Goal: Information Seeking & Learning: Learn about a topic

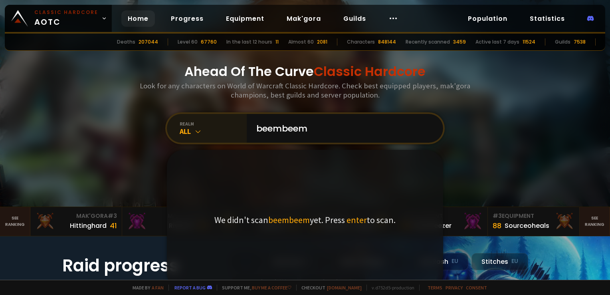
click at [188, 129] on div "All" at bounding box center [213, 131] width 67 height 9
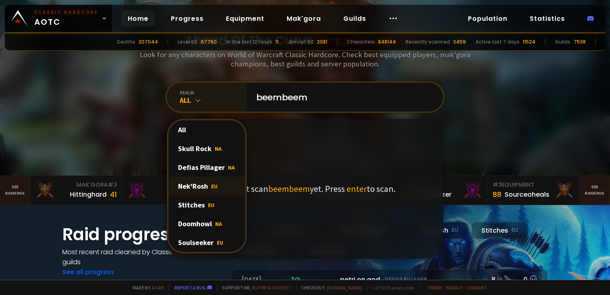
scroll to position [66, 0]
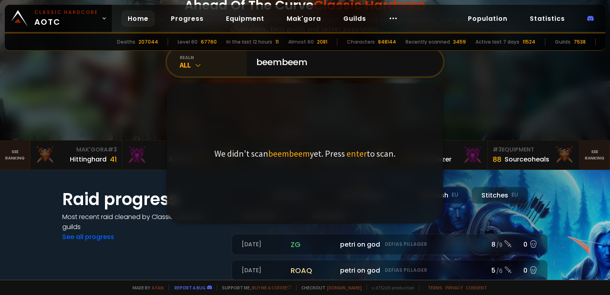
click at [189, 58] on div "realm" at bounding box center [213, 57] width 67 height 6
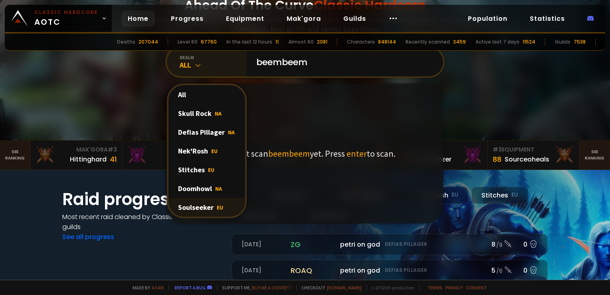
click at [201, 205] on div "Soulseeker EU" at bounding box center [207, 207] width 77 height 19
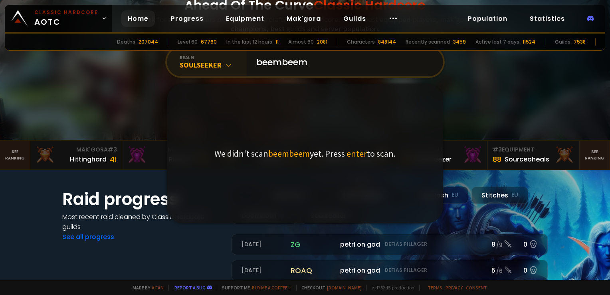
click at [315, 75] on input "beembeem" at bounding box center [343, 62] width 182 height 29
drag, startPoint x: 320, startPoint y: 66, endPoint x: 284, endPoint y: 94, distance: 45.4
click at [284, 78] on div "realm Soulseeker beembeem We didn't scan beembeem yet. Press enter to scan." at bounding box center [305, 62] width 280 height 32
type input "[PERSON_NAME]"
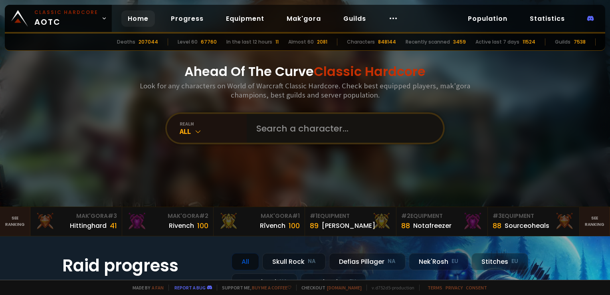
click at [280, 133] on input "text" at bounding box center [343, 128] width 182 height 29
click at [198, 135] on div "All" at bounding box center [213, 131] width 67 height 9
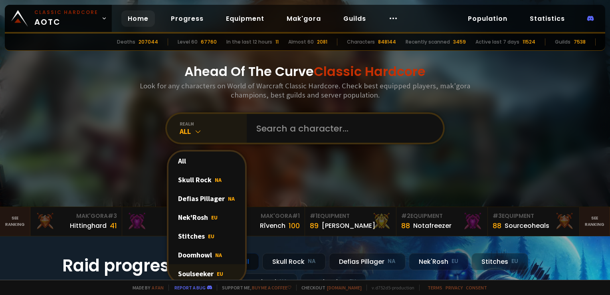
click at [206, 276] on div "Soulseeker EU" at bounding box center [207, 273] width 77 height 19
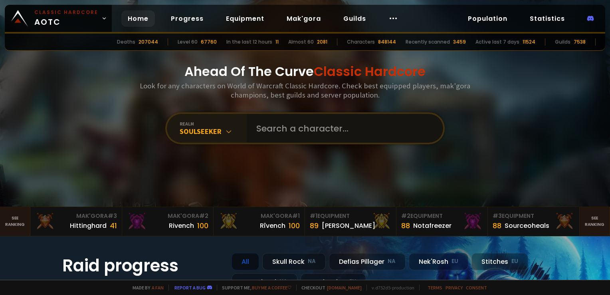
click at [282, 128] on input "text" at bounding box center [343, 128] width 182 height 29
type input "beembeem"
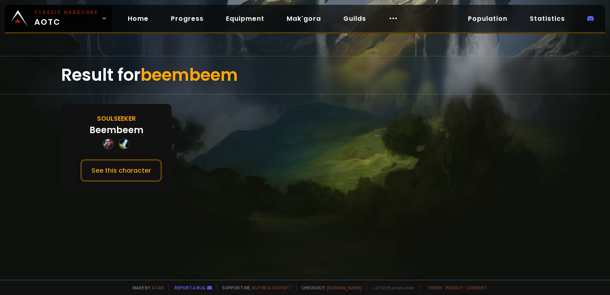
click at [115, 126] on div "Beembeem" at bounding box center [116, 129] width 54 height 13
click at [102, 175] on button "See this character" at bounding box center [121, 170] width 82 height 23
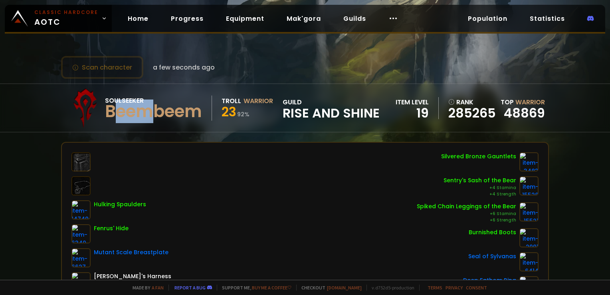
drag, startPoint x: 112, startPoint y: 108, endPoint x: 157, endPoint y: 111, distance: 44.8
click at [157, 111] on div "Beembeem" at bounding box center [153, 111] width 97 height 12
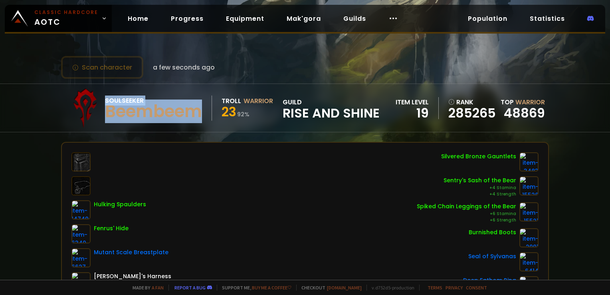
drag, startPoint x: 157, startPoint y: 111, endPoint x: 199, endPoint y: 110, distance: 42.0
click at [199, 110] on div "Soulseeker Beembeem Troll Warrior 23 92 % guild Rise and Shine" at bounding box center [222, 108] width 315 height 40
drag, startPoint x: 199, startPoint y: 110, endPoint x: 98, endPoint y: 120, distance: 101.2
click at [98, 119] on div at bounding box center [85, 108] width 40 height 40
click at [101, 112] on div at bounding box center [85, 108] width 40 height 40
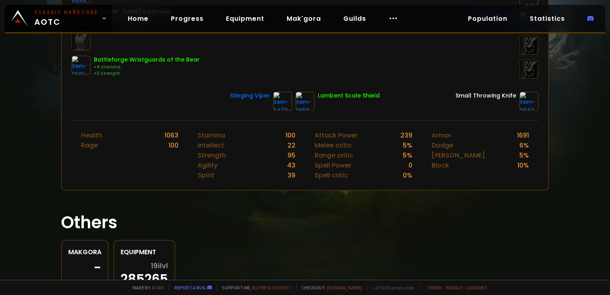
scroll to position [229, 0]
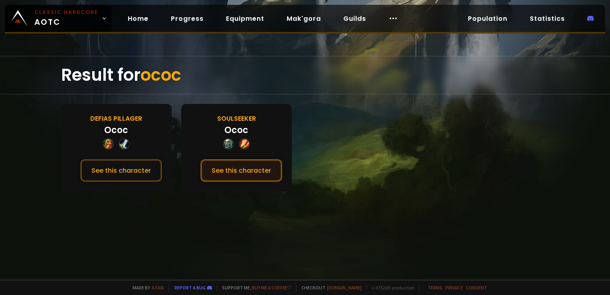
click at [222, 171] on button "See this character" at bounding box center [242, 170] width 82 height 23
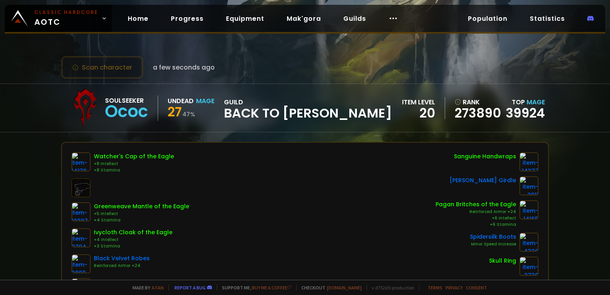
click at [201, 68] on span "a few seconds ago" at bounding box center [184, 67] width 62 height 10
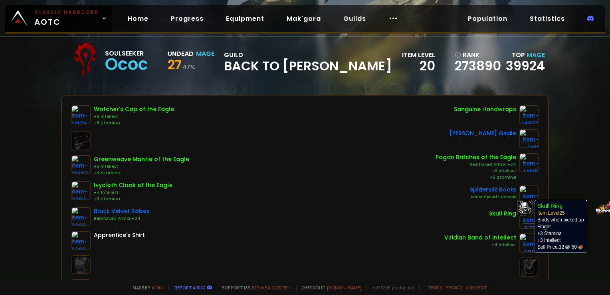
scroll to position [133, 0]
